Goal: Task Accomplishment & Management: Use online tool/utility

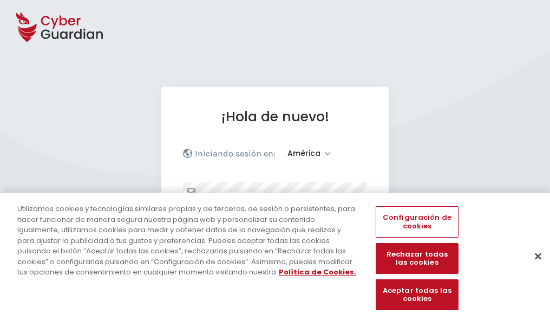
select select "América"
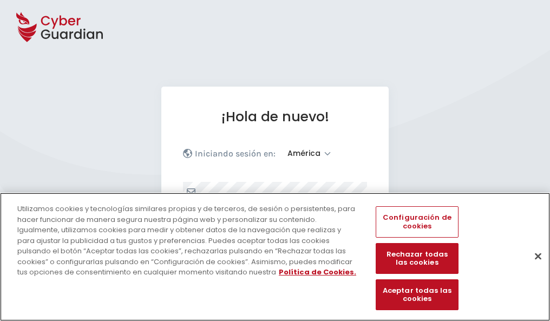
scroll to position [141, 0]
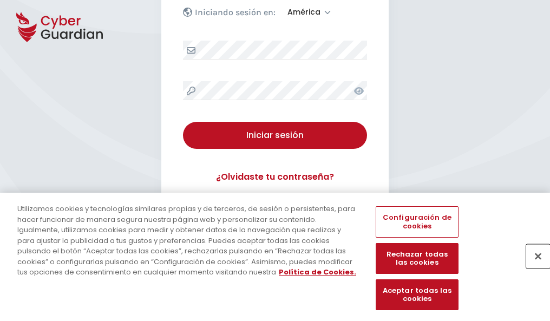
click at [532, 267] on button "Cerrar" at bounding box center [538, 256] width 24 height 24
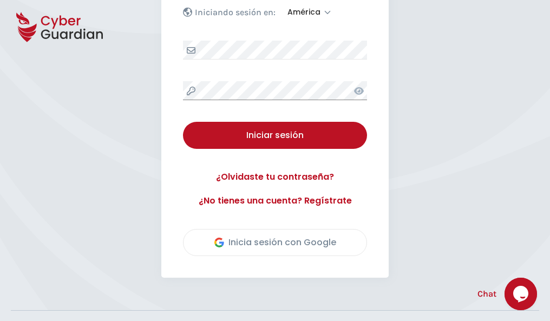
scroll to position [246, 0]
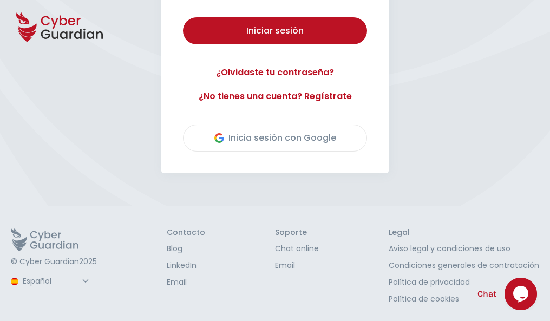
click at [183, 17] on button "Iniciar sesión" at bounding box center [275, 30] width 184 height 27
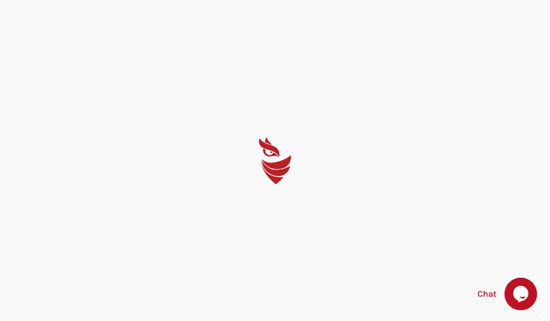
scroll to position [0, 0]
select select "English"
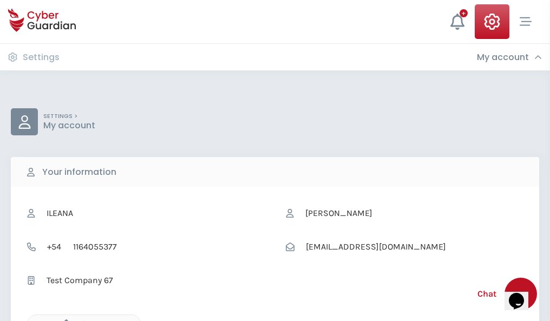
click at [63, 320] on icon "button" at bounding box center [63, 323] width 9 height 9
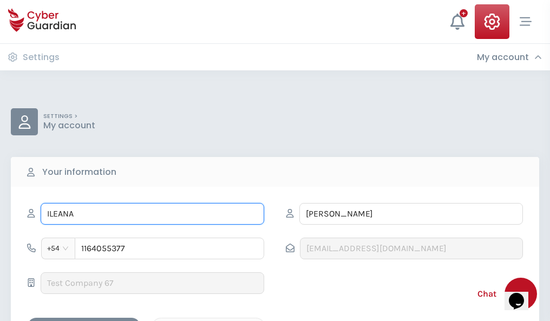
click at [152, 214] on input "ILEANA" at bounding box center [152, 214] width 223 height 22
type input "I"
type input "Visitación"
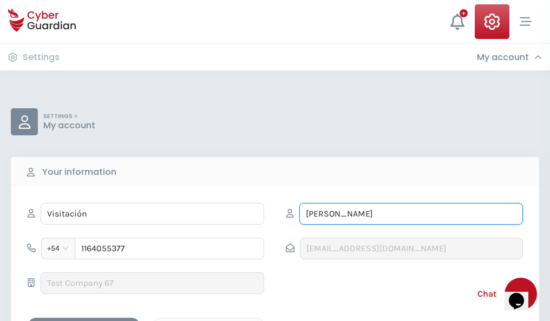
click at [411, 214] on input "CORREA" at bounding box center [410, 214] width 223 height 22
type input "C"
type input "Larrea"
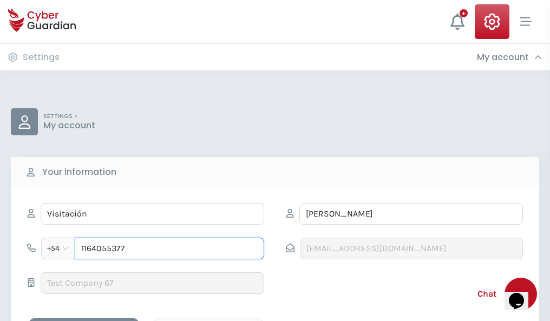
click at [169, 248] on input "1164055377" at bounding box center [169, 249] width 189 height 22
type input "1"
type input "4986190570"
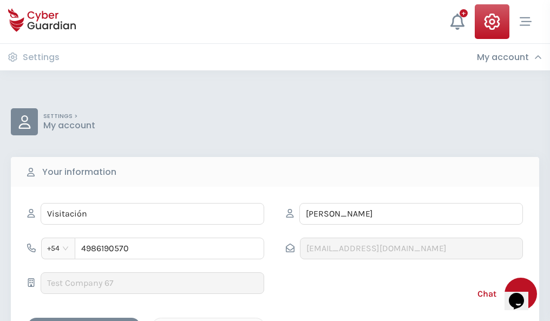
click at [208, 320] on div "Cancel" at bounding box center [208, 327] width 96 height 14
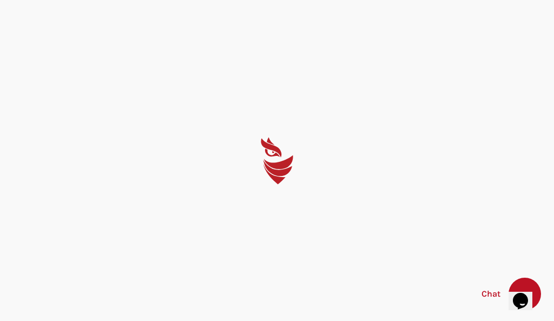
select select "English"
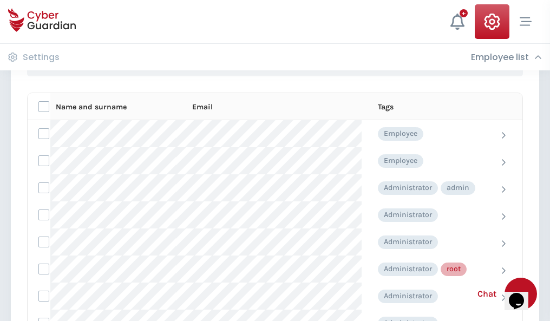
scroll to position [544, 0]
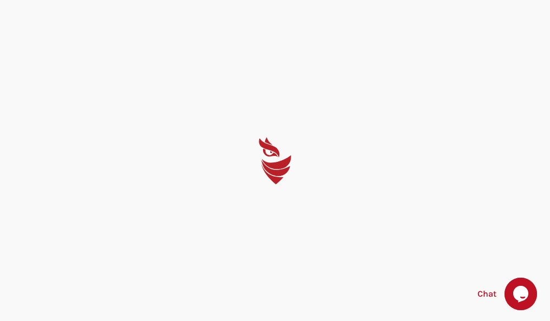
select select "English"
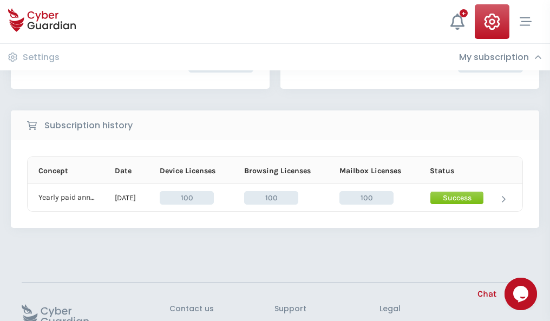
scroll to position [274, 0]
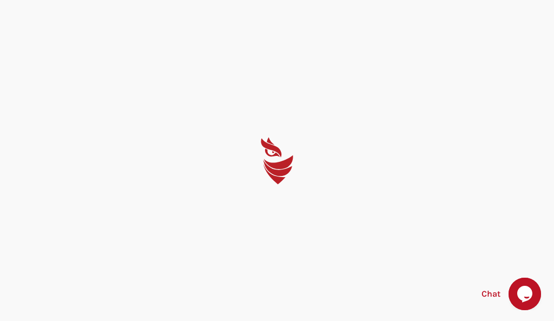
select select "English"
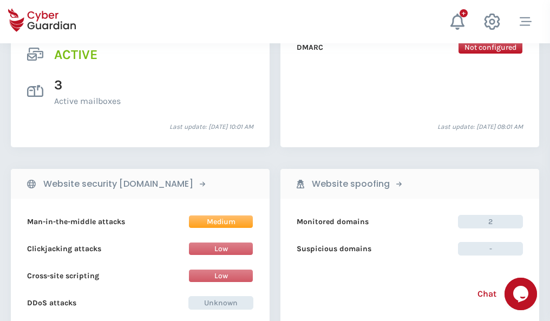
scroll to position [1099, 0]
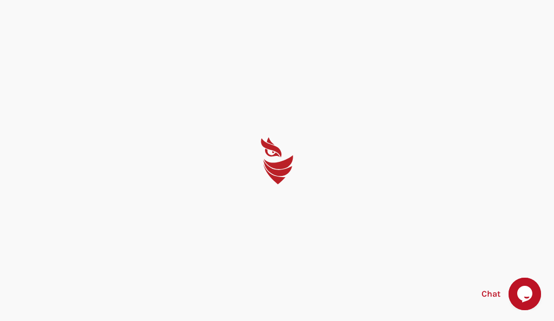
select select "English"
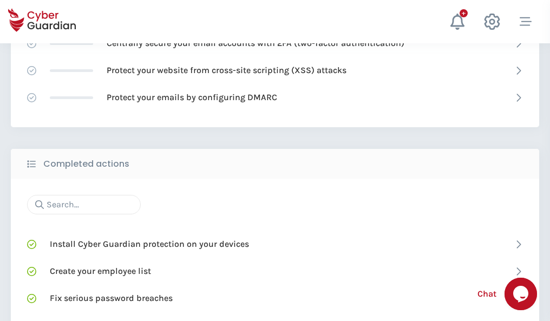
scroll to position [721, 0]
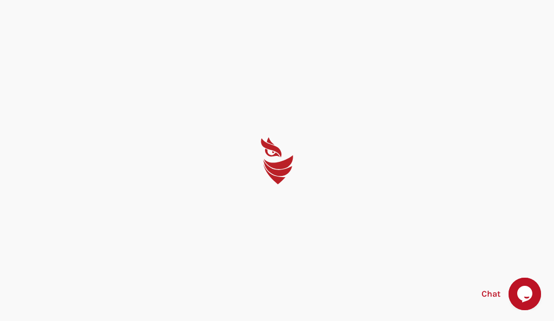
select select "English"
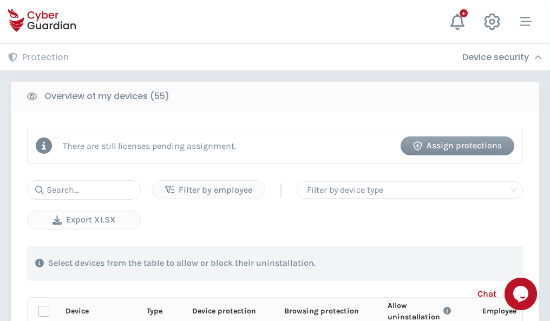
scroll to position [943, 0]
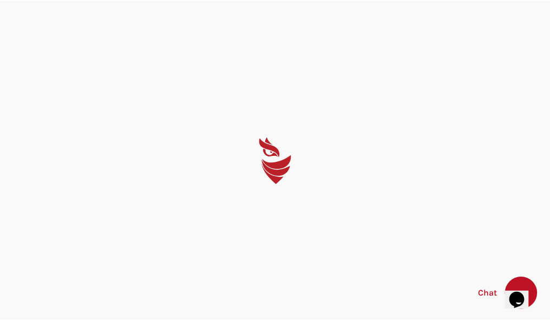
select select "English"
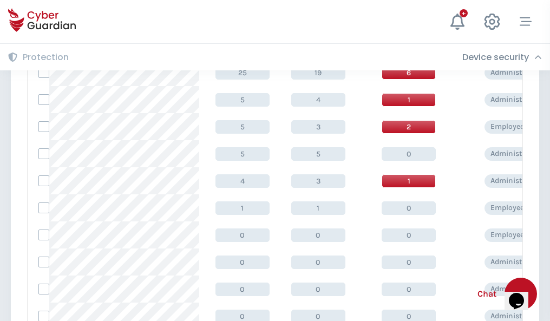
scroll to position [545, 0]
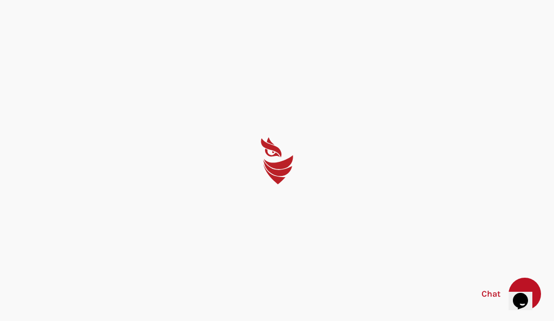
select select "English"
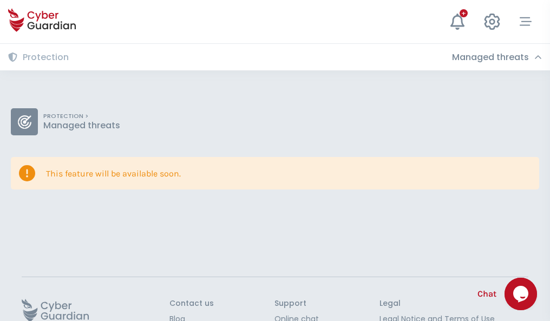
scroll to position [70, 0]
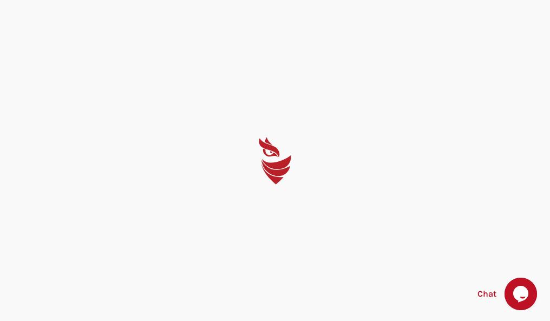
select select "English"
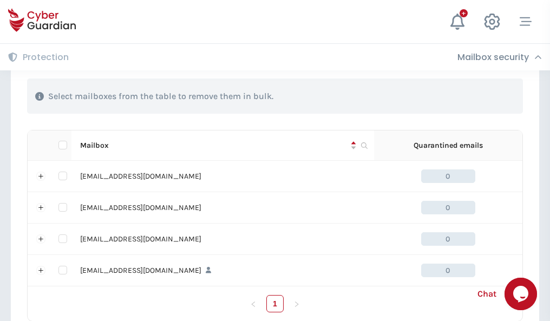
scroll to position [533, 0]
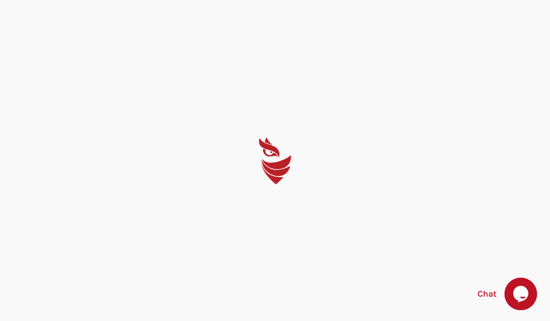
select select "English"
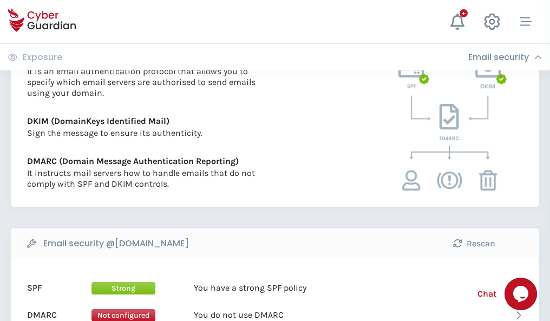
scroll to position [584, 0]
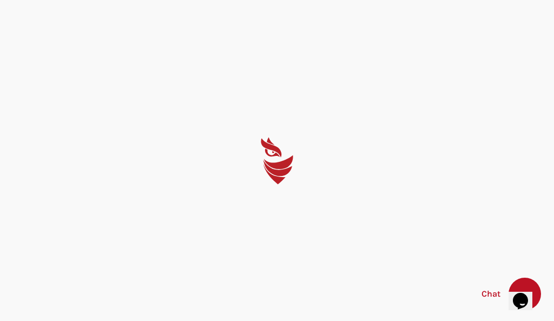
select select "English"
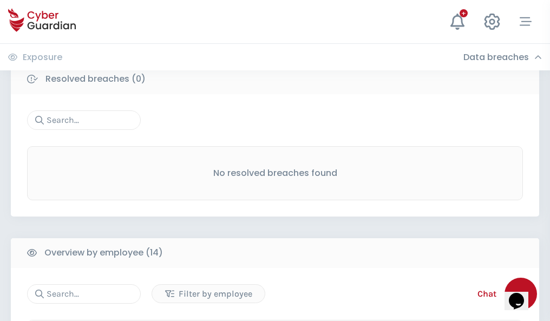
scroll to position [977, 0]
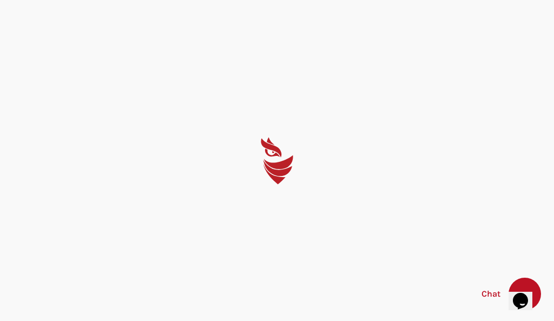
select select "English"
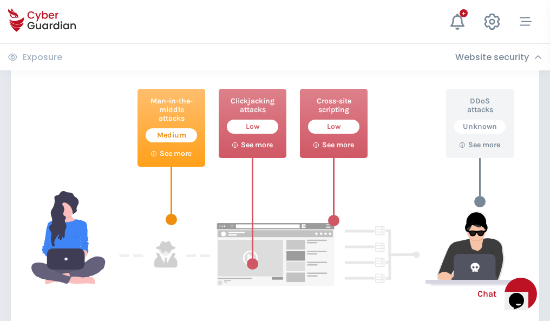
scroll to position [589, 0]
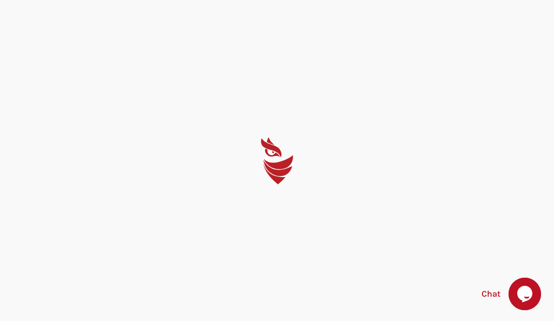
select select "English"
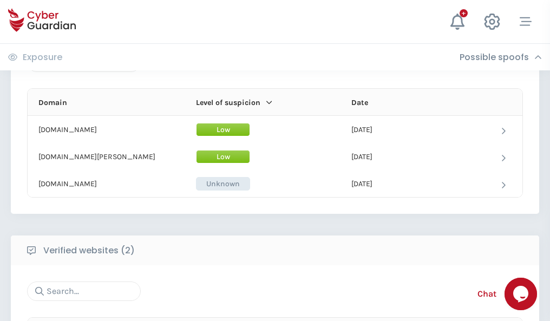
scroll to position [649, 0]
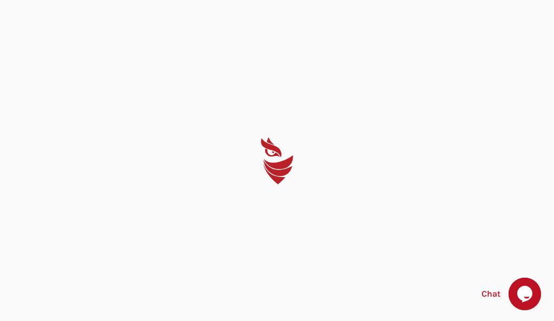
select select "English"
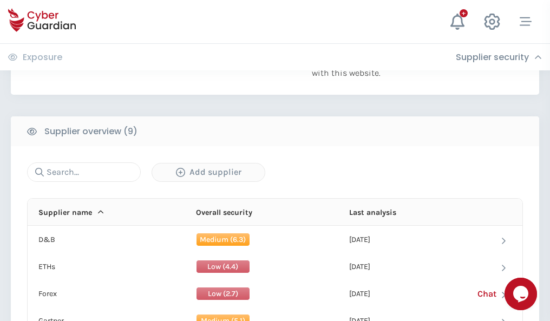
scroll to position [755, 0]
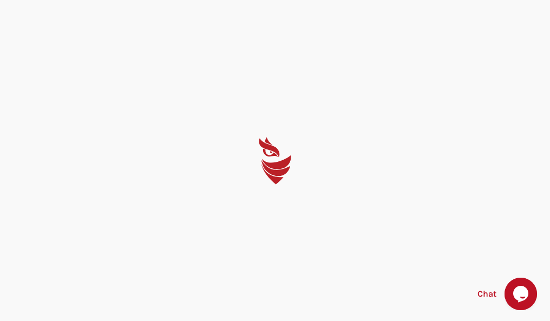
select select "English"
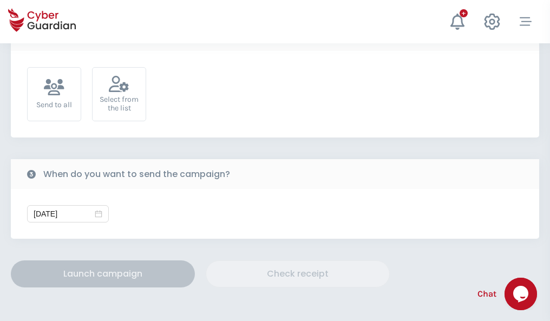
scroll to position [396, 0]
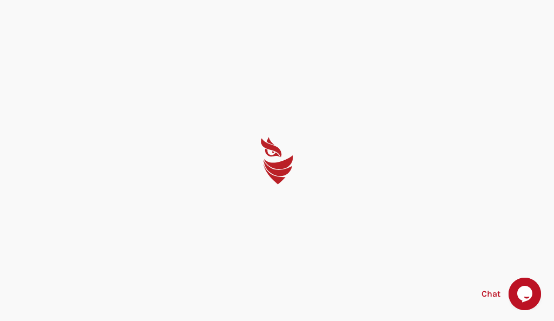
select select "English"
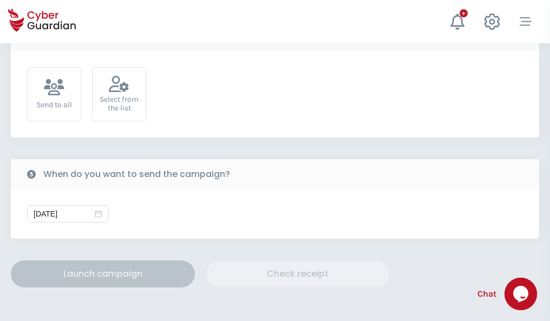
scroll to position [396, 0]
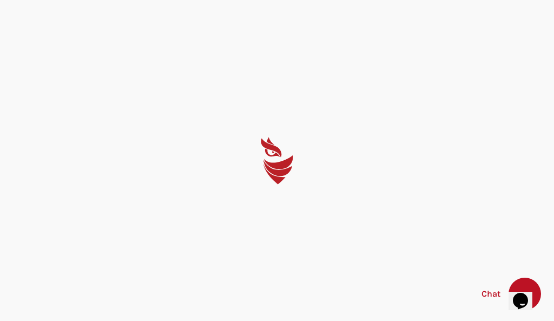
select select "English"
